Goal: Transaction & Acquisition: Purchase product/service

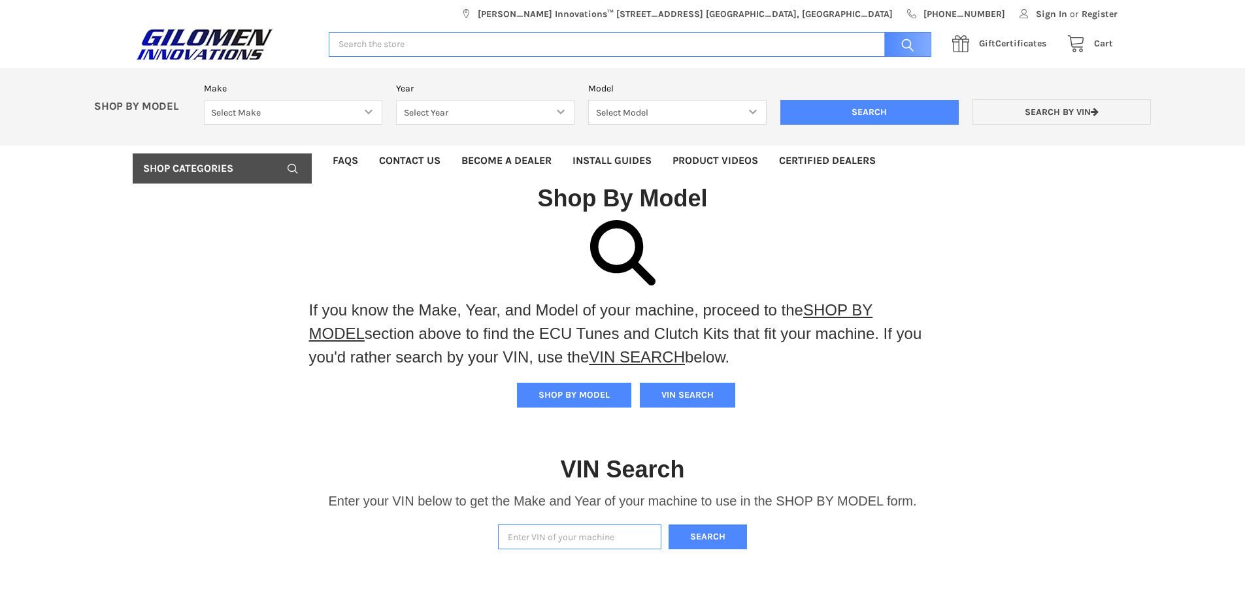
click at [573, 380] on div "If you know the Make, Year, and Model of your machine, proceed to the SHOP BY M…" at bounding box center [622, 341] width 627 height 84
click at [574, 390] on button "SHOP BY MODEL" at bounding box center [574, 395] width 114 height 25
click at [367, 110] on select "Select Make Bobcat UTV Gravely UTV ACE 900 RANGER 570 Ranger 700 / 800 RANGER 9…" at bounding box center [293, 112] width 178 height 25
select select "330"
click at [204, 100] on select "Select Make Bobcat UTV Gravely UTV ACE 900 RANGER 570 Ranger 700 / 800 RANGER 9…" at bounding box center [293, 112] width 178 height 25
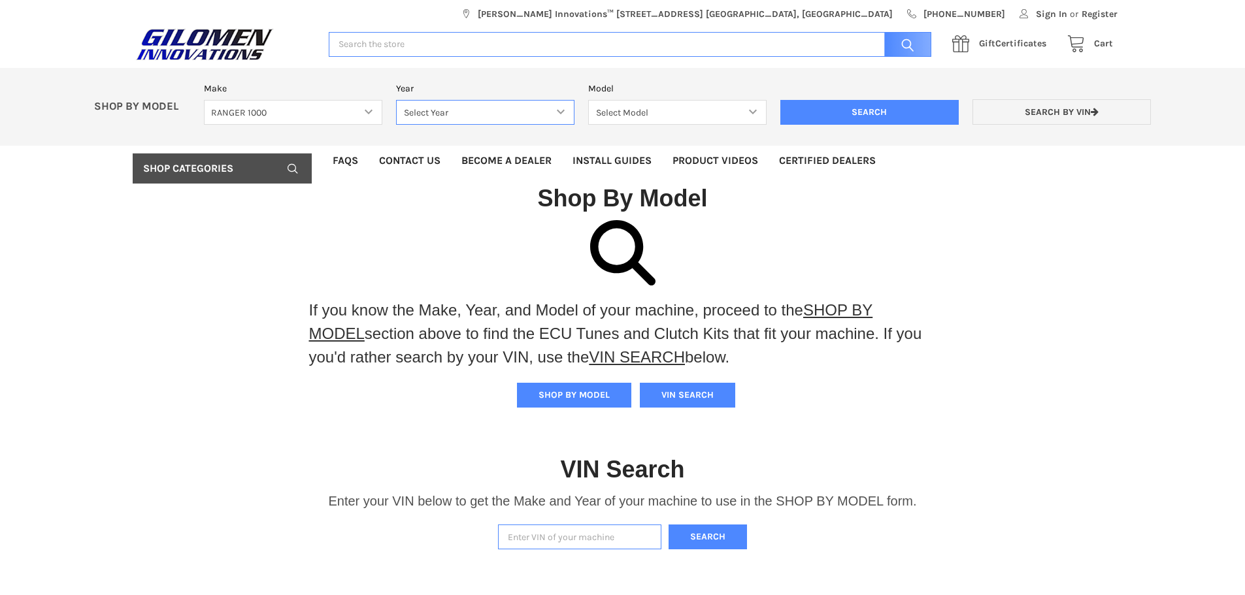
click at [560, 110] on select "Select Year [DATE] 2018 2019 2020 2021 2022 2023 2024 2025" at bounding box center [485, 112] width 178 height 25
select select "333"
click at [396, 100] on select "Select Year [DATE] 2018 2019 2020 2021 2022 2023 2024 2025" at bounding box center [485, 112] width 178 height 25
click at [750, 115] on select "Select Model Ranger 1000 XP Ranger 1000 Crew Ranger 1000 Northstar Ranger 1000 …" at bounding box center [677, 112] width 178 height 25
select select "120"
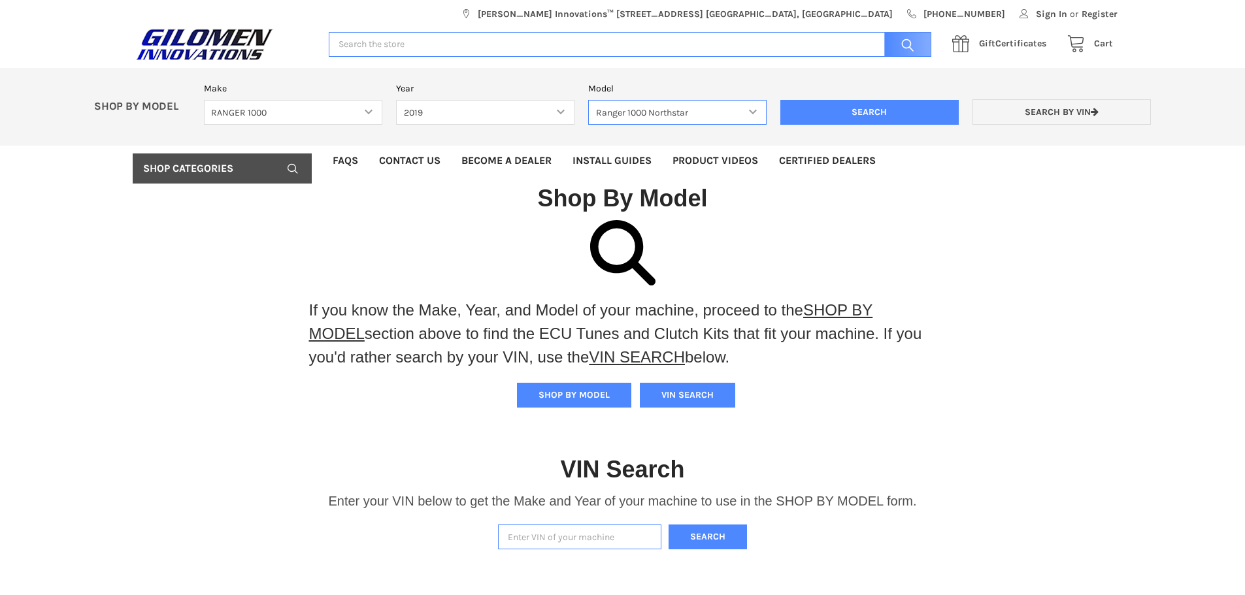
click at [588, 100] on select "Select Model Ranger 1000 XP Ranger 1000 Crew Ranger 1000 Northstar Ranger 1000 …" at bounding box center [677, 112] width 178 height 25
click at [874, 109] on input "Search" at bounding box center [869, 112] width 178 height 25
